Goal: Task Accomplishment & Management: Use online tool/utility

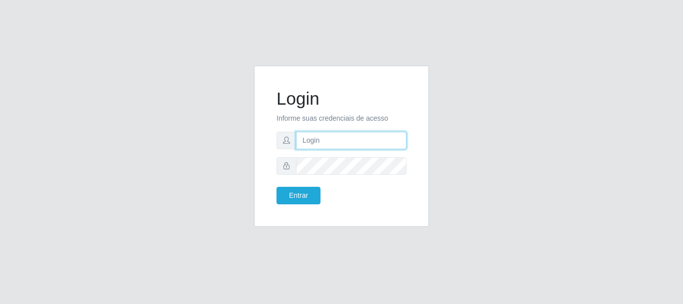
click at [317, 143] on input "text" at bounding box center [351, 141] width 111 height 18
type input "ritaiwof@B5"
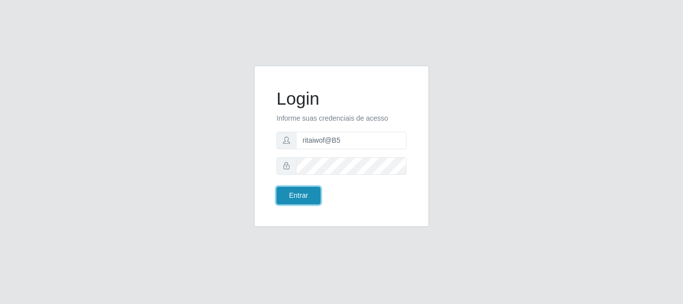
click at [297, 200] on button "Entrar" at bounding box center [299, 196] width 44 height 18
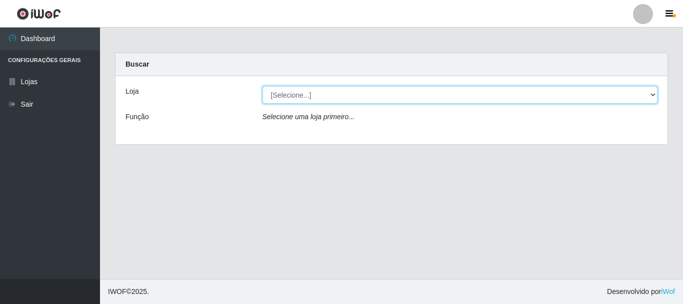
drag, startPoint x: 656, startPoint y: 93, endPoint x: 650, endPoint y: 94, distance: 6.2
click at [655, 93] on select "[Selecione...] Bemais Supermercados - B5 Anatólia" at bounding box center [461, 95] width 396 height 18
select select "405"
click at [263, 86] on select "[Selecione...] Bemais Supermercados - B5 Anatólia" at bounding box center [461, 95] width 396 height 18
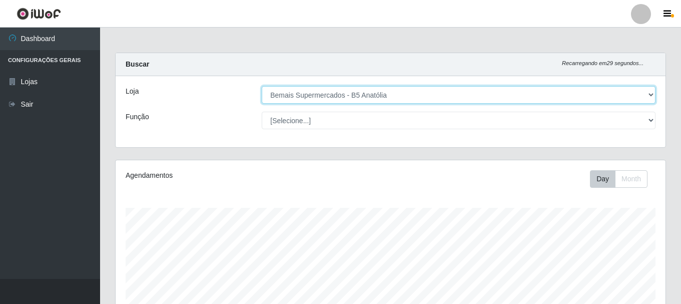
scroll to position [208, 550]
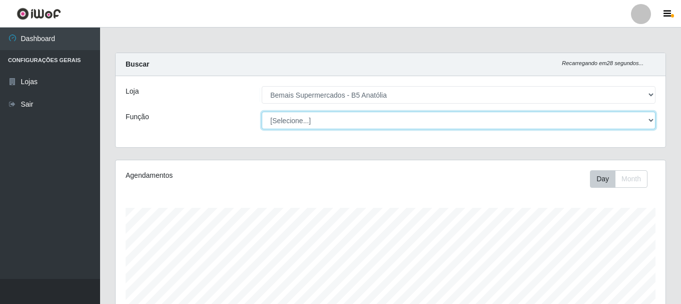
drag, startPoint x: 648, startPoint y: 119, endPoint x: 640, endPoint y: 127, distance: 11.0
click at [648, 119] on select "[Selecione...] ASG ASG + ASG ++ Auxiliar de Estacionamento Auxiliar de Estacion…" at bounding box center [459, 121] width 394 height 18
click at [262, 112] on select "[Selecione...] ASG ASG + ASG ++ Auxiliar de Estacionamento Auxiliar de Estacion…" at bounding box center [459, 121] width 394 height 18
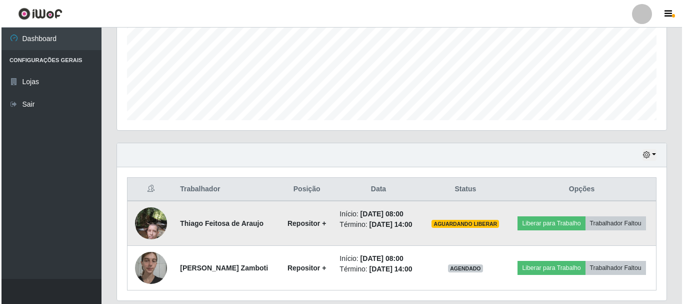
scroll to position [272, 0]
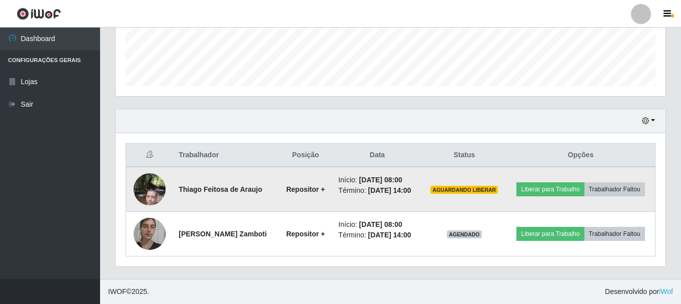
click at [154, 179] on img at bounding box center [150, 189] width 32 height 43
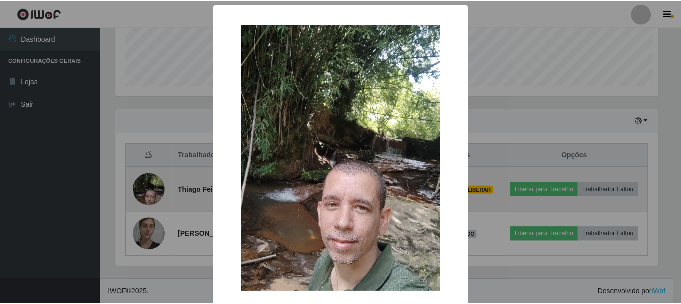
scroll to position [208, 545]
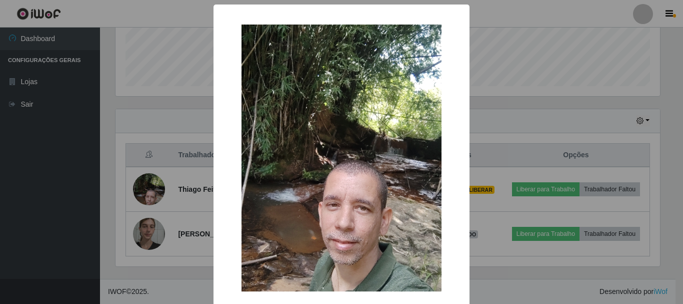
click at [501, 145] on div "× OK Cancel" at bounding box center [341, 152] width 683 height 304
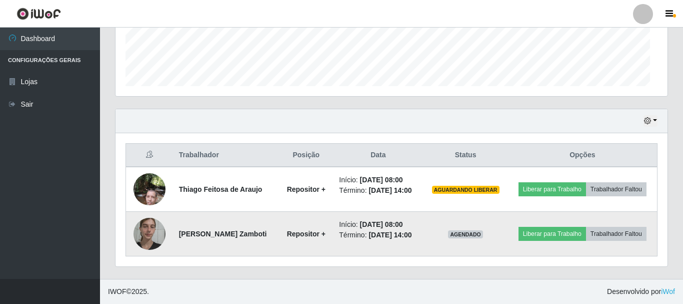
scroll to position [208, 550]
click at [537, 234] on button "Liberar para Trabalho" at bounding box center [550, 234] width 68 height 14
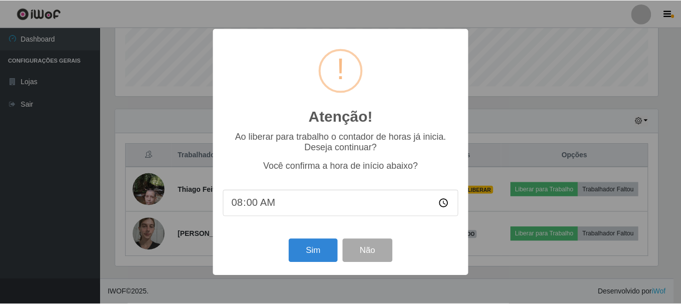
scroll to position [208, 545]
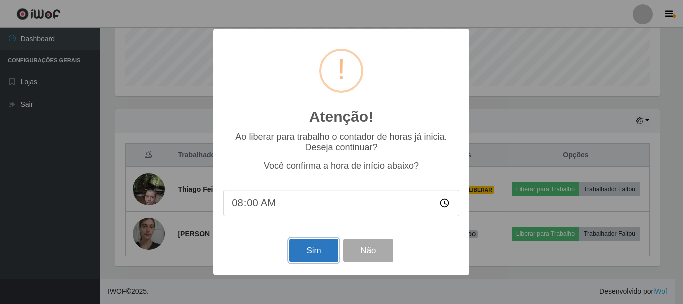
click at [312, 253] on button "Sim" at bounding box center [314, 251] width 49 height 24
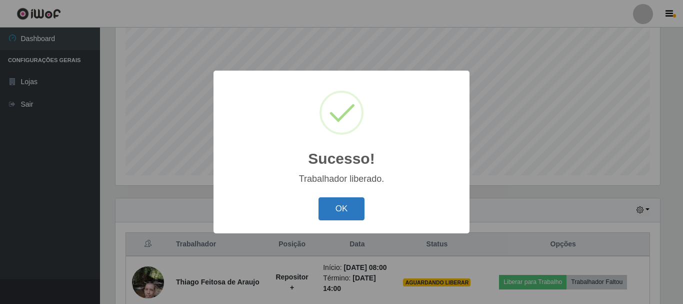
click at [348, 205] on button "OK" at bounding box center [342, 209] width 47 height 24
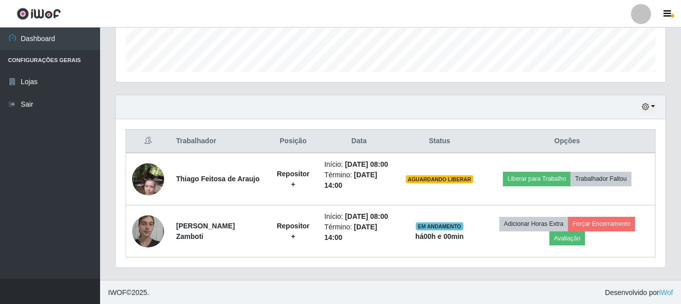
scroll to position [287, 0]
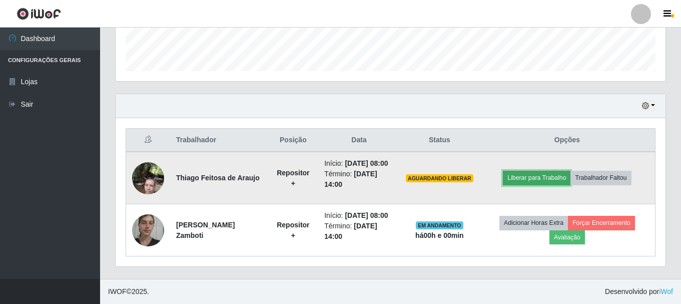
click at [536, 177] on button "Liberar para Trabalho" at bounding box center [537, 178] width 68 height 14
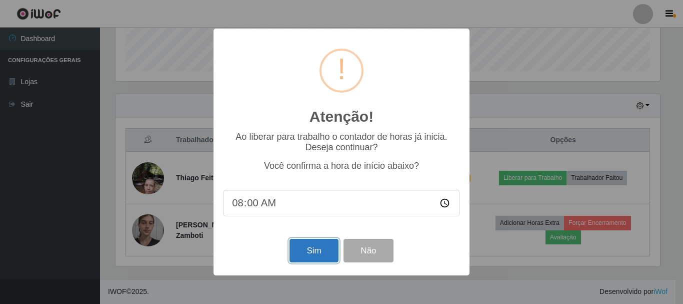
click at [315, 254] on button "Sim" at bounding box center [314, 251] width 49 height 24
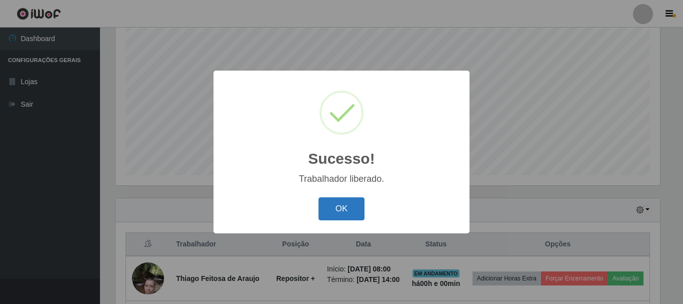
click at [343, 198] on button "OK" at bounding box center [342, 209] width 47 height 24
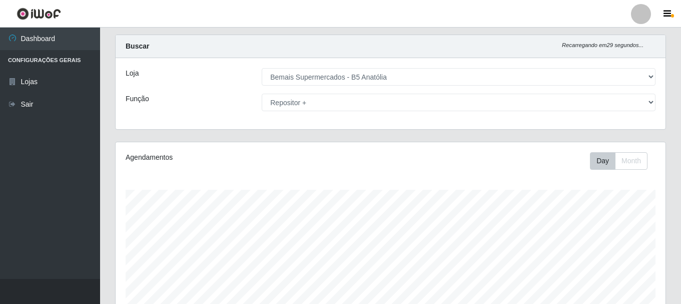
scroll to position [0, 0]
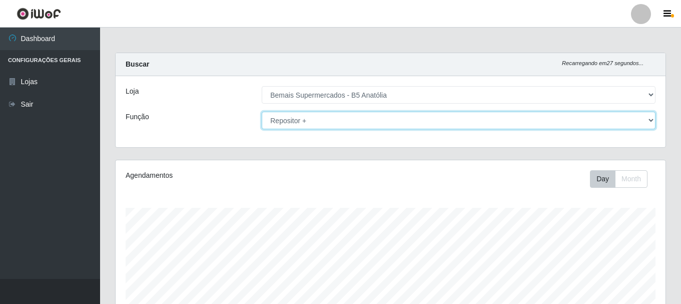
click at [650, 119] on select "[Selecione...] ASG ASG + ASG ++ Auxiliar de Estacionamento Auxiliar de Estacion…" at bounding box center [459, 121] width 394 height 18
click at [262, 112] on select "[Selecione...] ASG ASG + ASG ++ Auxiliar de Estacionamento Auxiliar de Estacion…" at bounding box center [459, 121] width 394 height 18
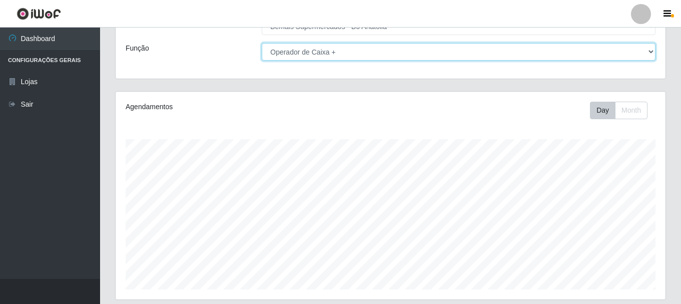
scroll to position [183, 0]
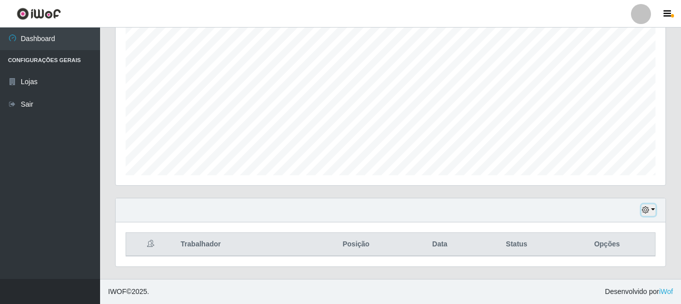
click at [645, 211] on icon "button" at bounding box center [645, 209] width 7 height 7
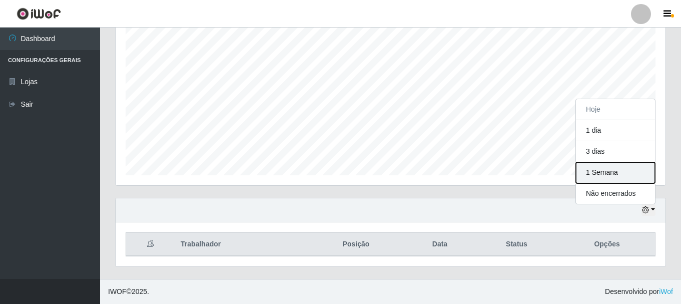
click at [609, 177] on button "1 Semana" at bounding box center [615, 172] width 79 height 21
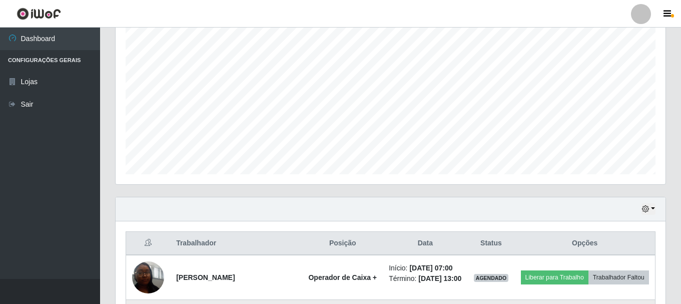
scroll to position [333, 0]
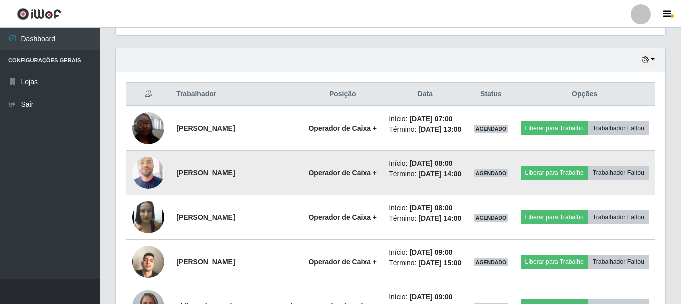
click at [156, 187] on img at bounding box center [148, 173] width 32 height 40
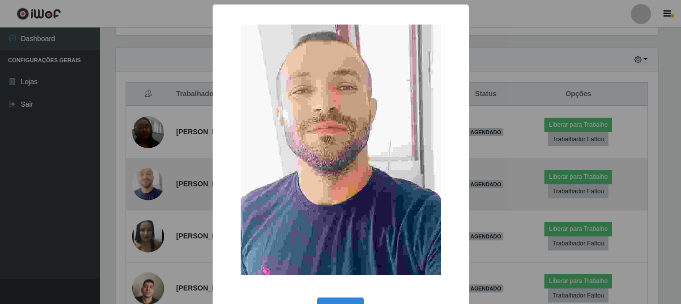
scroll to position [208, 545]
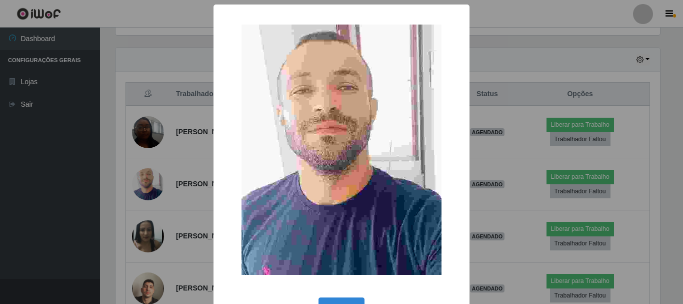
click at [510, 157] on div "× OK Cancel" at bounding box center [341, 152] width 683 height 304
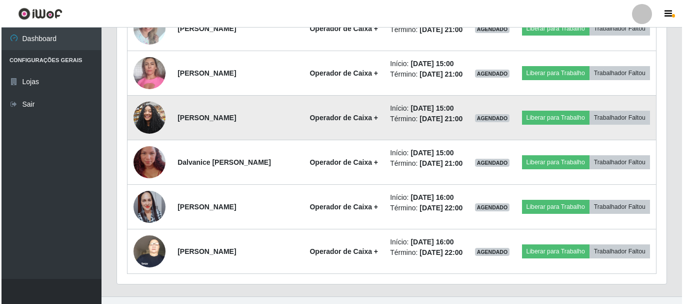
scroll to position [883, 0]
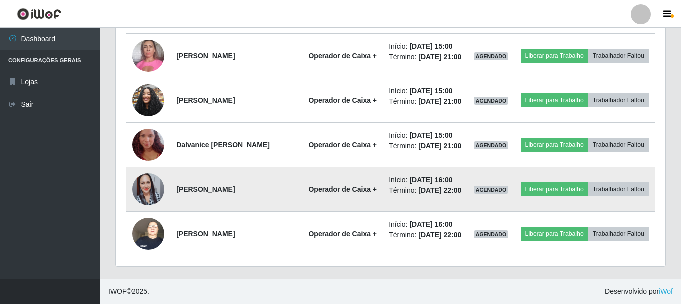
click at [150, 218] on img at bounding box center [148, 189] width 32 height 57
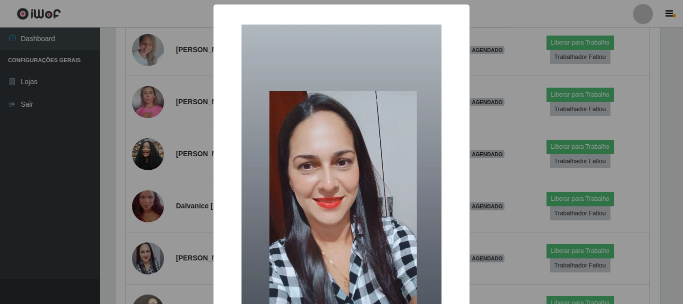
click at [498, 177] on div "× OK Cancel" at bounding box center [341, 152] width 683 height 304
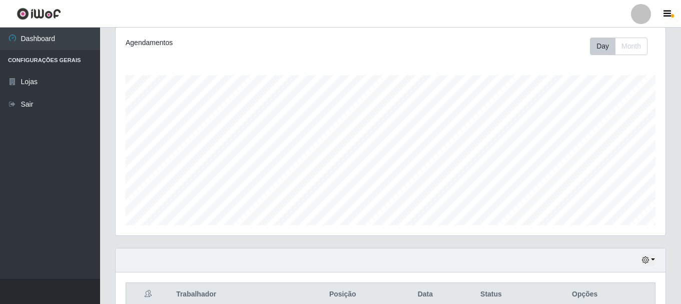
scroll to position [0, 0]
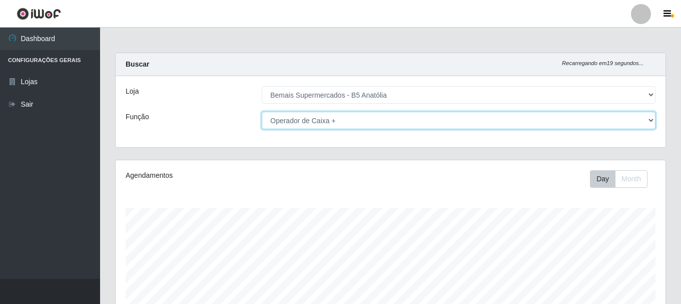
drag, startPoint x: 652, startPoint y: 120, endPoint x: 630, endPoint y: 128, distance: 23.9
click at [652, 120] on select "[Selecione...] ASG ASG + ASG ++ Auxiliar de Estacionamento Auxiliar de Estacion…" at bounding box center [459, 121] width 394 height 18
select select "70"
click at [262, 112] on select "[Selecione...] ASG ASG + ASG ++ Auxiliar de Estacionamento Auxiliar de Estacion…" at bounding box center [459, 121] width 394 height 18
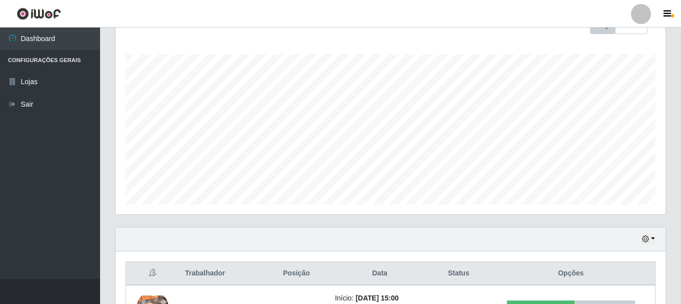
scroll to position [200, 0]
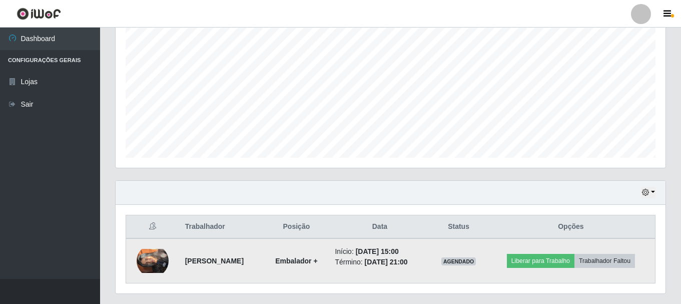
click at [150, 257] on img at bounding box center [153, 261] width 32 height 24
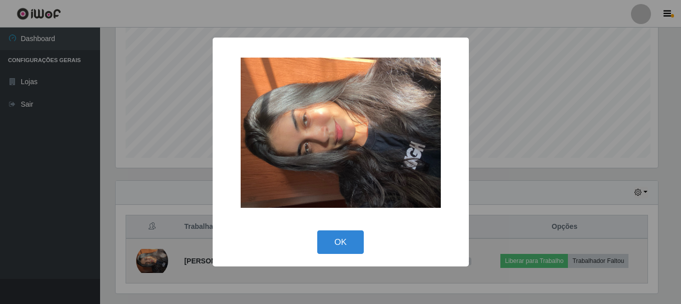
scroll to position [208, 545]
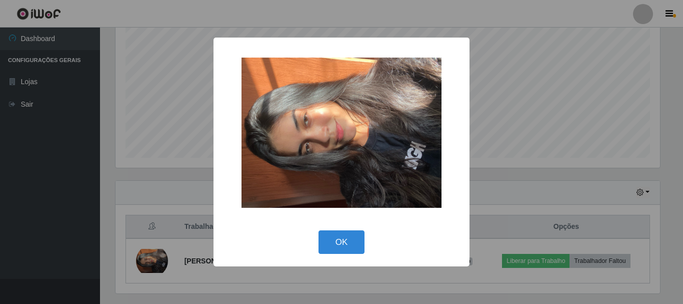
click at [528, 183] on div "× OK Cancel" at bounding box center [341, 152] width 683 height 304
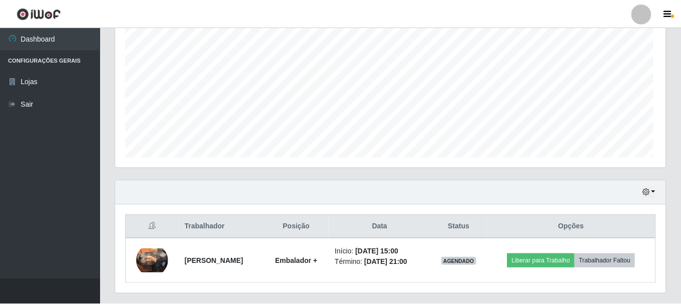
scroll to position [208, 550]
